Goal: Navigation & Orientation: Find specific page/section

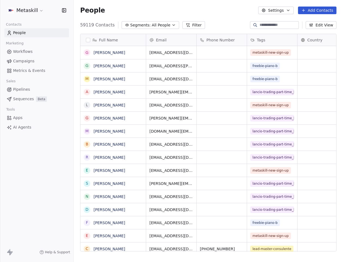
click at [23, 118] on link "Apps" at bounding box center [36, 117] width 65 height 9
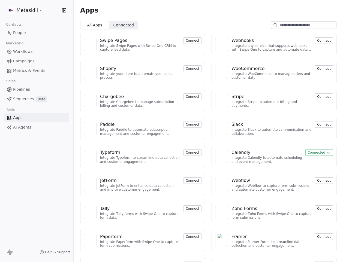
click at [33, 8] on html "Metaskill Contacts People Marketing Workflows Campaigns Metrics & Events Sales …" at bounding box center [171, 131] width 343 height 262
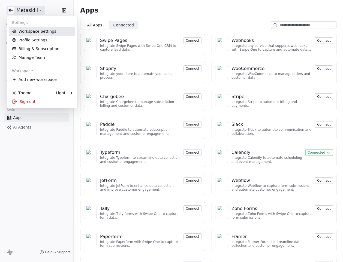
click at [38, 31] on link "Workspace Settings" at bounding box center [42, 31] width 67 height 9
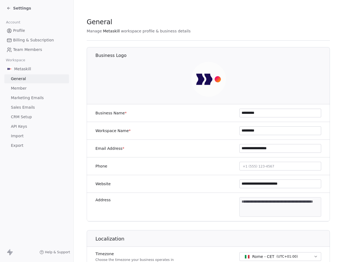
click at [17, 135] on span "Import" at bounding box center [17, 136] width 13 height 6
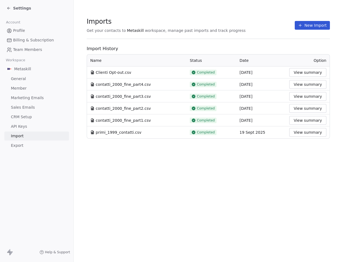
click at [131, 86] on span "contatti_2000_fine_part4.csv" at bounding box center [123, 84] width 55 height 5
click at [28, 125] on link "API Keys" at bounding box center [36, 126] width 65 height 9
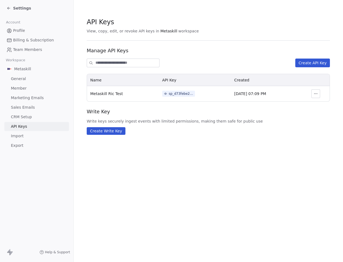
click at [111, 93] on span "Metaskill Ric Test" at bounding box center [106, 94] width 33 height 4
click at [126, 95] on th "Metaskill Ric Test" at bounding box center [123, 93] width 72 height 15
click at [13, 7] on span "Settings" at bounding box center [22, 7] width 18 height 5
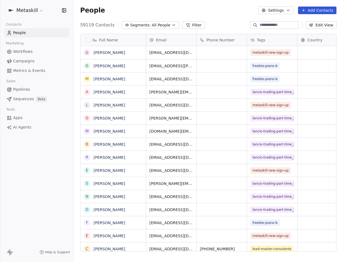
scroll to position [231, 270]
click at [37, 67] on link "Metrics & Events" at bounding box center [36, 70] width 65 height 9
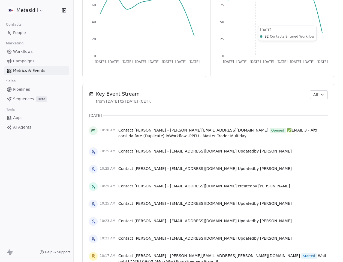
scroll to position [329, 0]
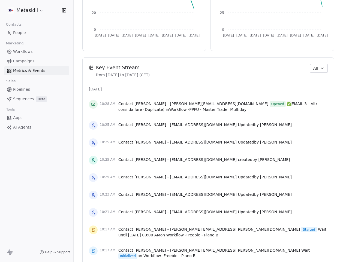
click at [318, 71] on span "All" at bounding box center [315, 69] width 5 height 6
click at [316, 107] on span "Apps/Webhook" at bounding box center [322, 107] width 28 height 6
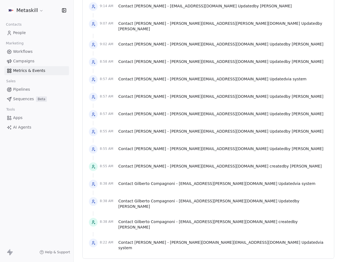
scroll to position [1065, 0]
drag, startPoint x: 216, startPoint y: 253, endPoint x: 221, endPoint y: 247, distance: 7.7
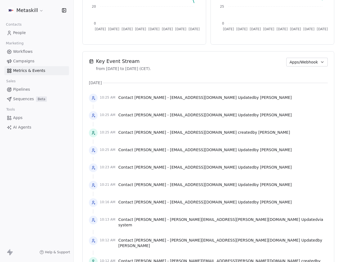
scroll to position [308, 0]
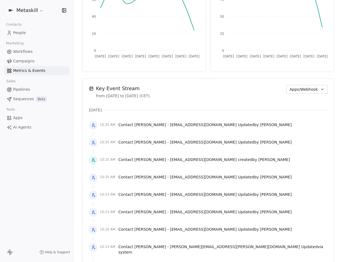
click at [287, 90] on div "Key Event Stream from [DATE] to [DATE] (CET). Apps/Webhook" at bounding box center [208, 92] width 239 height 14
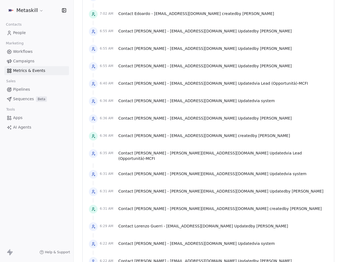
scroll to position [1938, 0]
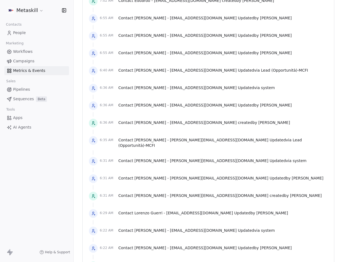
drag, startPoint x: 209, startPoint y: 253, endPoint x: 220, endPoint y: 241, distance: 16.2
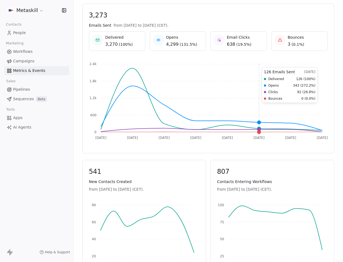
scroll to position [90, 0]
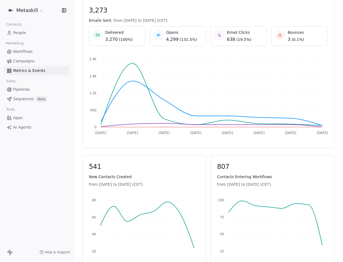
click at [31, 63] on span "Campaigns" at bounding box center [23, 61] width 21 height 6
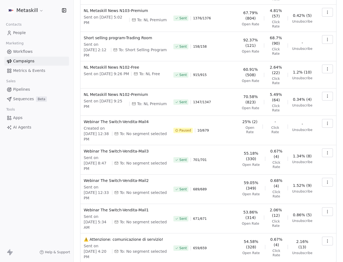
scroll to position [82, 0]
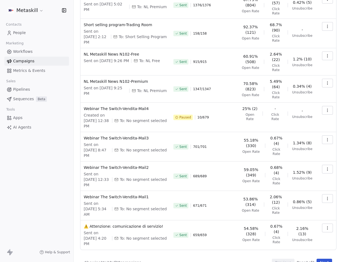
click at [278, 194] on span "2.06% (12)" at bounding box center [276, 199] width 15 height 11
click at [220, 166] on div "Sent 689 / 689" at bounding box center [204, 176] width 62 height 23
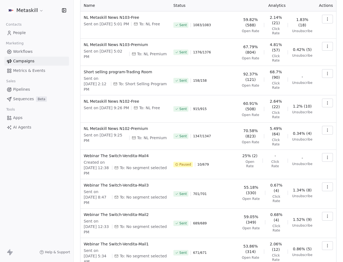
scroll to position [0, 0]
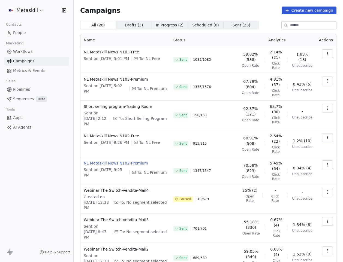
click at [118, 161] on span "NL Metaskill News N102-Premium" at bounding box center [125, 163] width 83 height 5
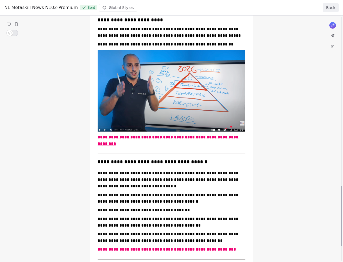
scroll to position [764, 0]
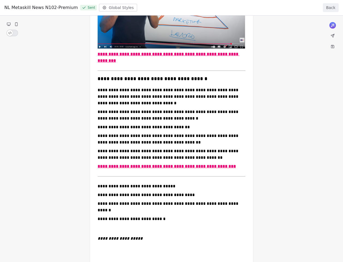
click at [331, 12] on div "NL Metaskill News N102-Premium Sent Global Styles Back" at bounding box center [171, 8] width 343 height 16
click at [332, 9] on button "Back" at bounding box center [331, 7] width 16 height 9
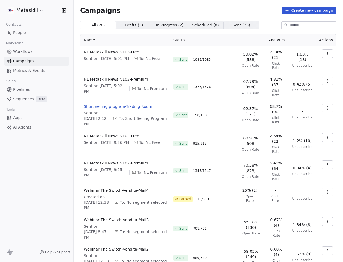
click at [109, 107] on span "Short selling program-Trading Room" at bounding box center [125, 106] width 83 height 5
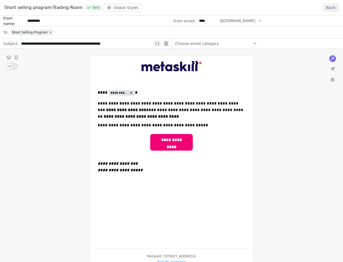
click at [333, 8] on button "Back" at bounding box center [331, 7] width 16 height 9
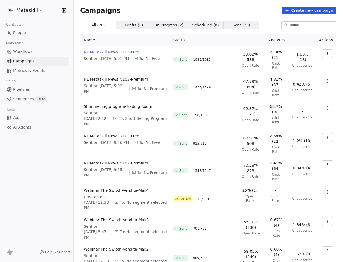
click at [108, 53] on span "NL Metaskill News N103-Free" at bounding box center [125, 51] width 83 height 5
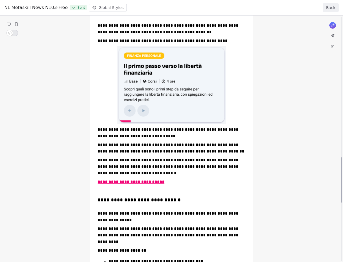
scroll to position [869, 0]
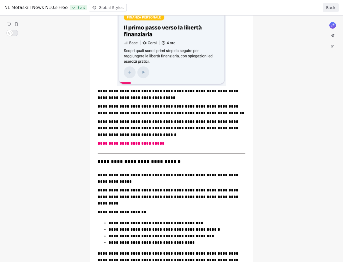
click at [328, 10] on button "Back" at bounding box center [331, 7] width 16 height 9
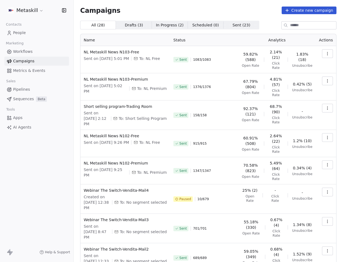
click at [31, 60] on span "Campaigns" at bounding box center [23, 61] width 21 height 6
click at [34, 11] on html "Metaskill Contacts People Marketing Workflows Campaigns Metrics & Events Sales …" at bounding box center [171, 131] width 343 height 262
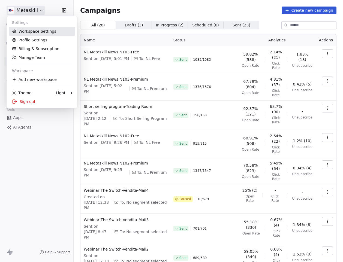
click at [33, 29] on link "Workspace Settings" at bounding box center [42, 31] width 67 height 9
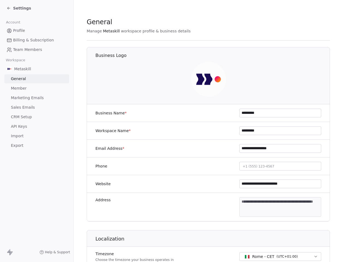
click at [40, 98] on span "Marketing Emails" at bounding box center [27, 98] width 33 height 6
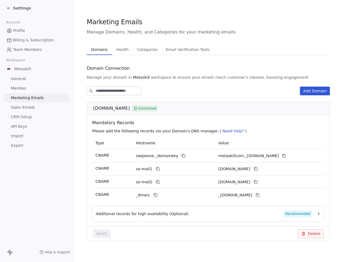
click at [120, 50] on span "Health" at bounding box center [122, 50] width 17 height 8
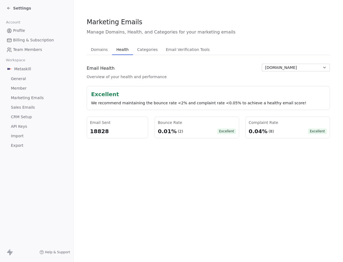
click at [322, 131] on span "Excellent" at bounding box center [318, 131] width 18 height 5
click at [289, 161] on div "Marketing Emails Manage Domains, Health, and Categories for your marketing emai…" at bounding box center [209, 131] width 270 height 262
click at [10, 8] on icon at bounding box center [9, 8] width 4 height 4
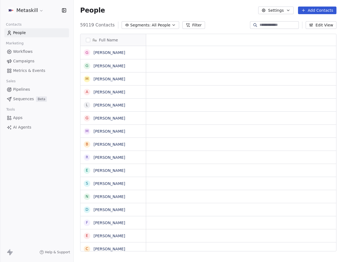
scroll to position [0, 0]
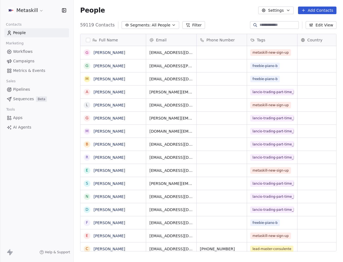
click at [22, 60] on span "Campaigns" at bounding box center [23, 61] width 21 height 6
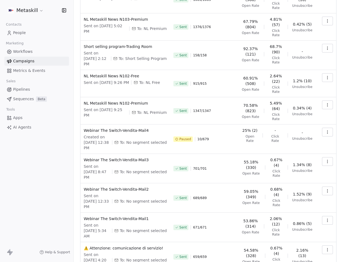
scroll to position [82, 0]
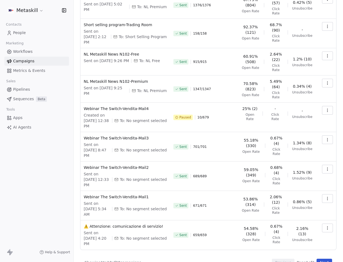
click at [326, 259] on button "Next" at bounding box center [325, 263] width 16 height 8
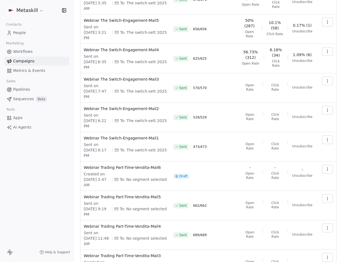
scroll to position [68, 0]
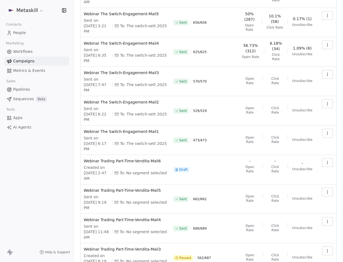
click at [26, 51] on span "Workflows" at bounding box center [23, 52] width 20 height 6
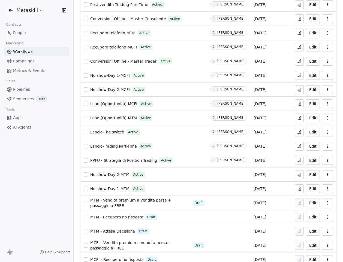
scroll to position [356, 0]
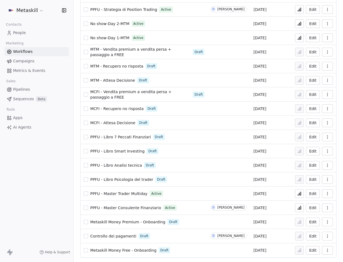
click at [31, 71] on span "Metrics & Events" at bounding box center [29, 71] width 32 height 6
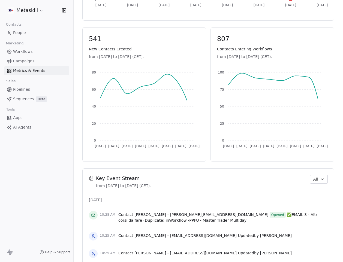
scroll to position [283, 0]
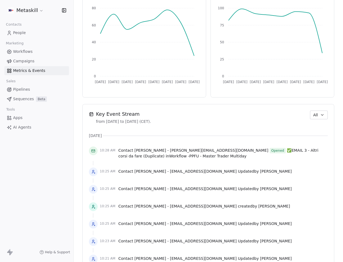
click at [319, 112] on button "All" at bounding box center [319, 115] width 18 height 9
click at [315, 138] on span "Workflow" at bounding box center [316, 136] width 17 height 6
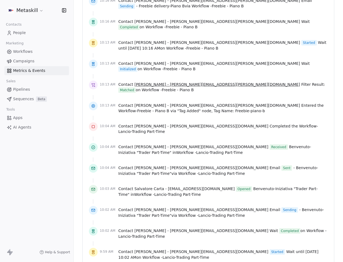
scroll to position [579, 0]
click at [21, 34] on span "People" at bounding box center [19, 33] width 13 height 6
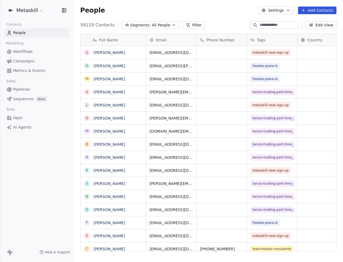
scroll to position [231, 270]
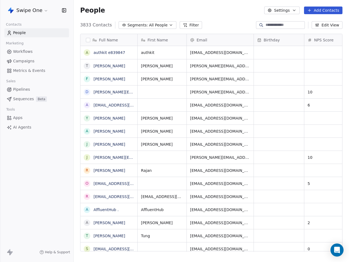
scroll to position [231, 276]
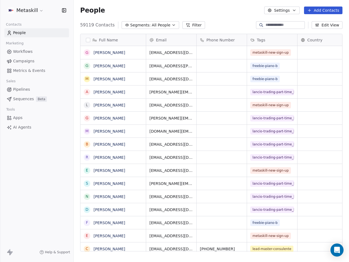
scroll to position [231, 276]
